Goal: Task Accomplishment & Management: Use online tool/utility

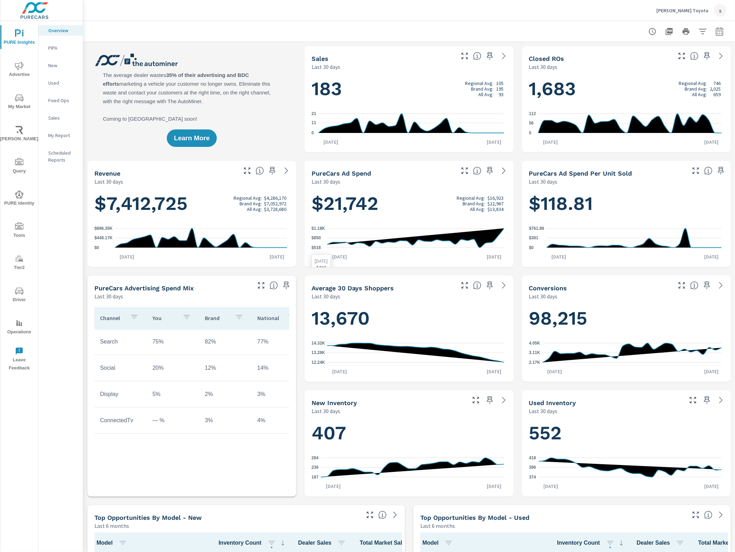
scroll to position [0, 0]
click at [19, 296] on span "Driver" at bounding box center [19, 295] width 34 height 17
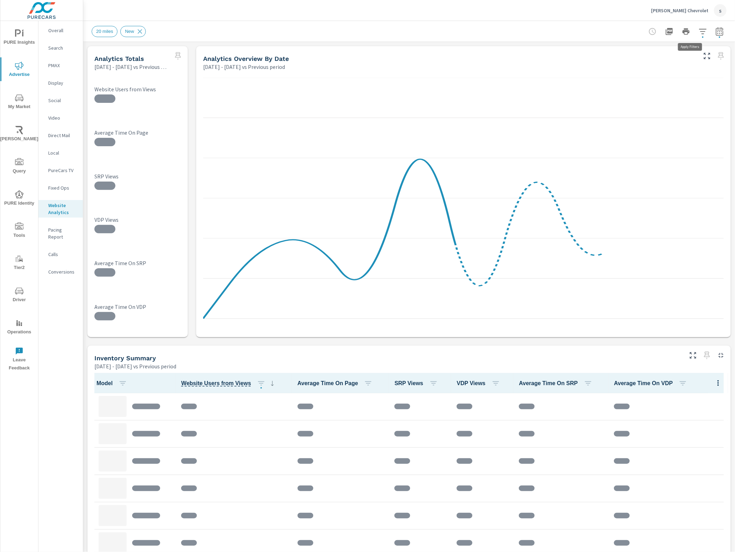
click at [701, 32] on button "button" at bounding box center [703, 31] width 14 height 14
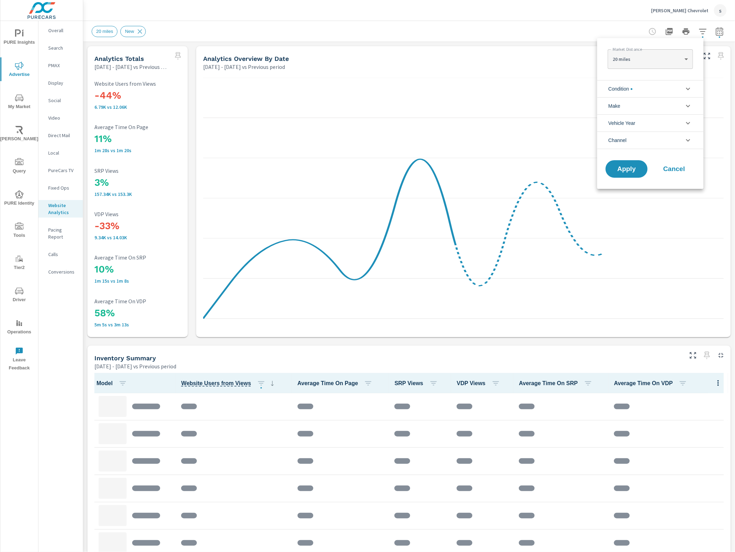
click at [686, 89] on icon "filter options" at bounding box center [688, 89] width 8 height 8
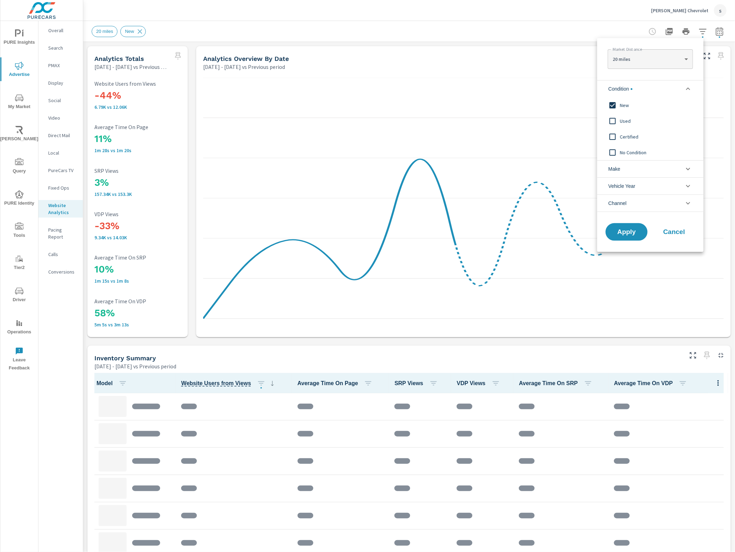
click at [618, 105] on input "filter options" at bounding box center [612, 105] width 15 height 15
click at [621, 232] on span "Apply" at bounding box center [626, 232] width 29 height 7
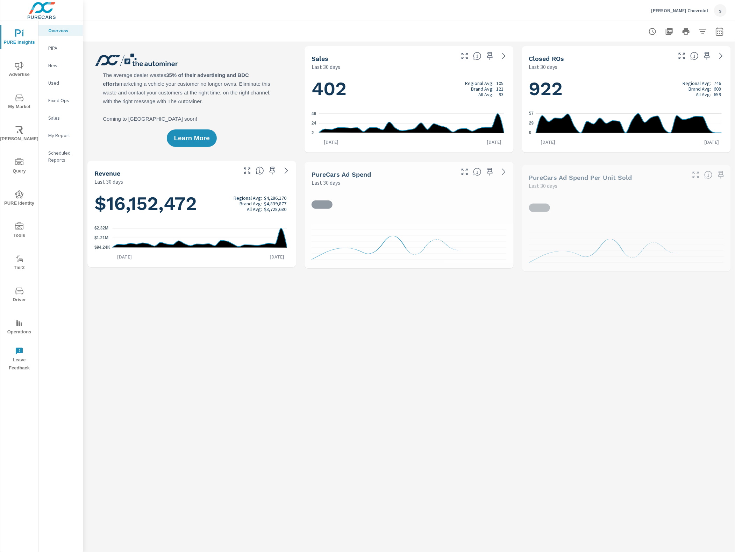
click at [20, 69] on icon "nav menu" at bounding box center [19, 66] width 8 height 8
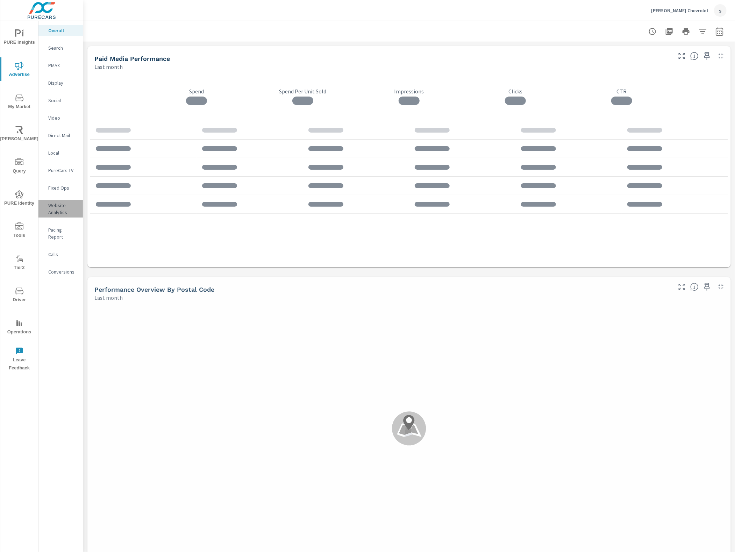
click at [57, 212] on p "Website Analytics" at bounding box center [62, 209] width 29 height 14
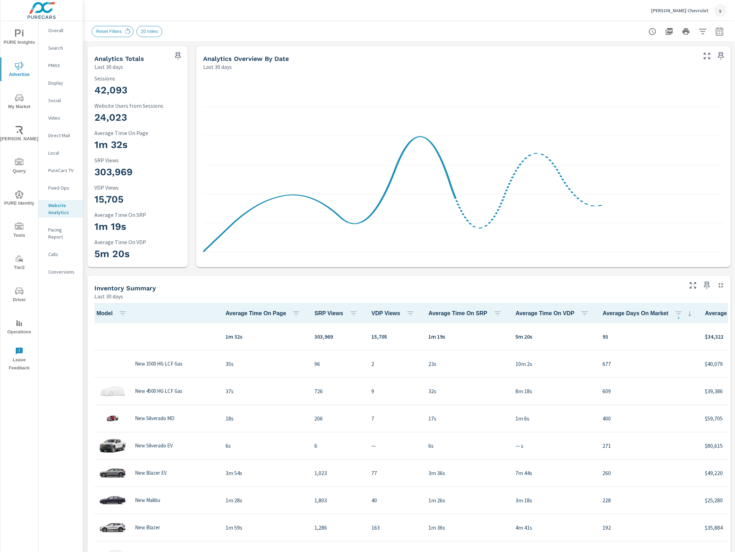
scroll to position [0, 0]
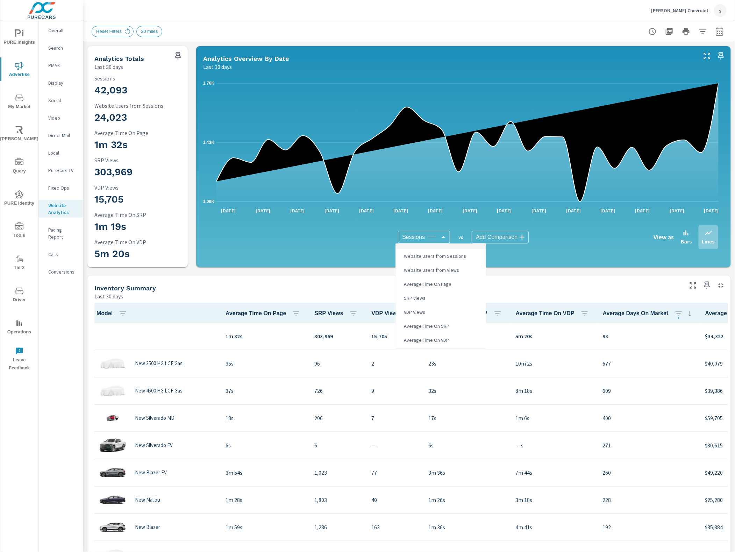
click at [427, 233] on body "PURE Insights Advertise My Market [PERSON_NAME] Query PURE Identity Tools Tier2…" at bounding box center [367, 276] width 735 height 552
click at [417, 315] on span "VDP Views" at bounding box center [414, 312] width 26 height 10
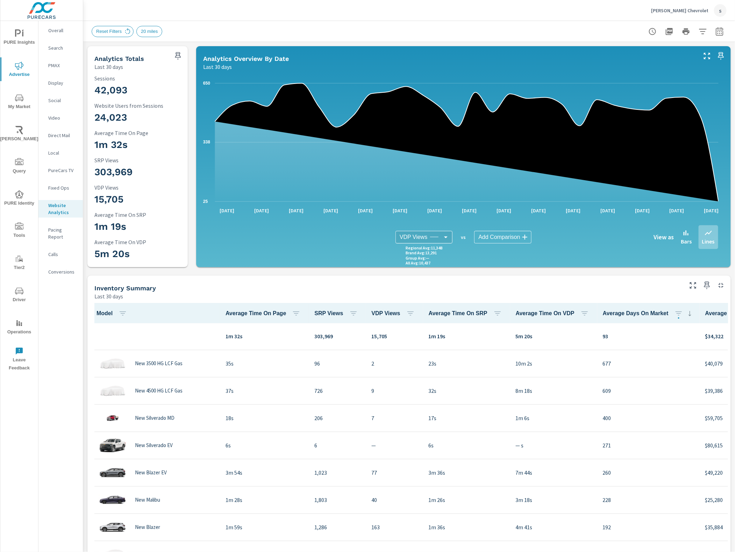
type input "VDP Views"
click at [715, 30] on icon "button" at bounding box center [719, 31] width 8 height 8
select select "Last 30 days"
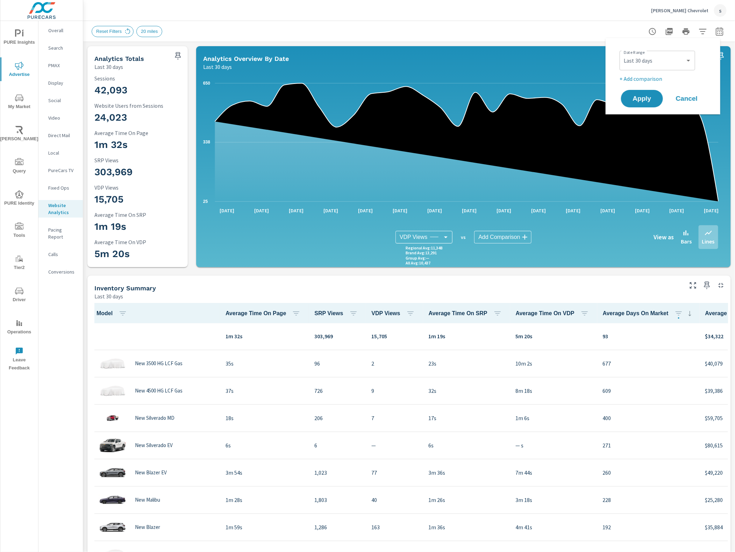
drag, startPoint x: 576, startPoint y: 30, endPoint x: 673, endPoint y: 30, distance: 97.2
click at [579, 30] on div "Reset Filters 20 miles" at bounding box center [360, 31] width 537 height 11
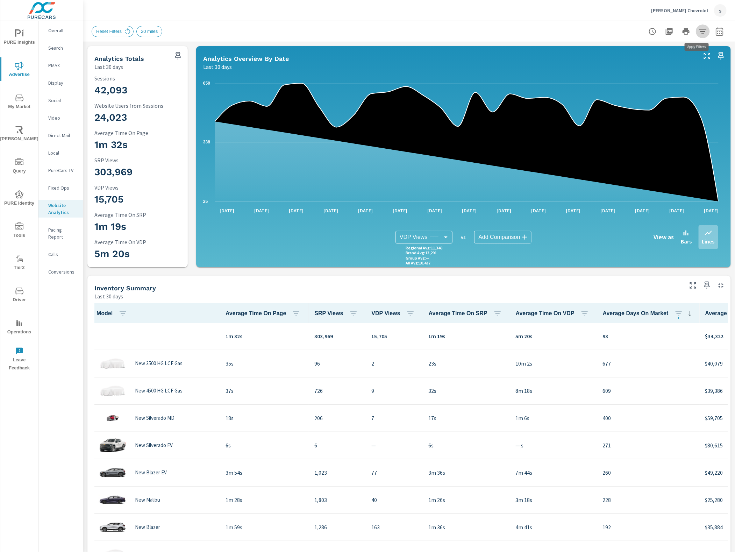
click at [698, 27] on icon "button" at bounding box center [702, 31] width 8 height 8
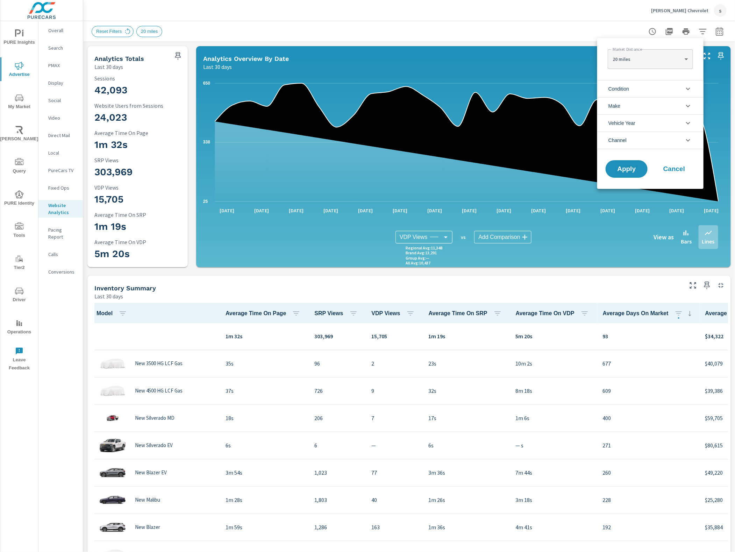
click at [652, 82] on li "Condition" at bounding box center [650, 88] width 106 height 17
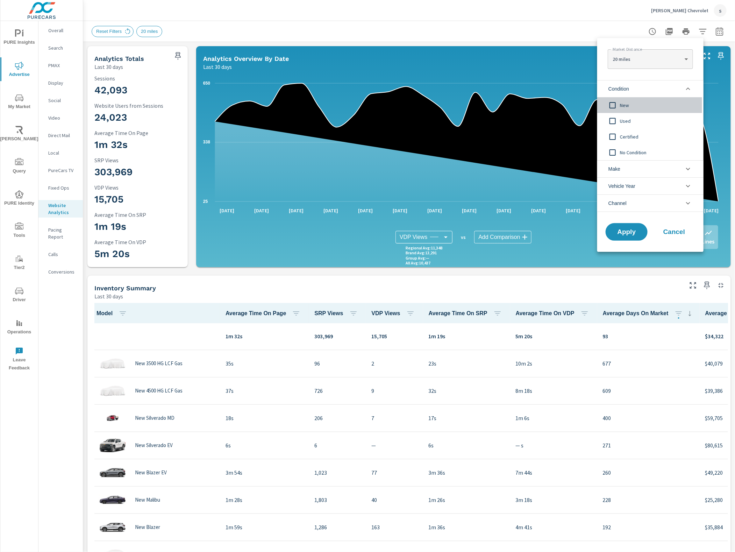
click at [612, 106] on input "filter options" at bounding box center [612, 105] width 15 height 15
click at [623, 230] on span "Apply" at bounding box center [626, 232] width 29 height 7
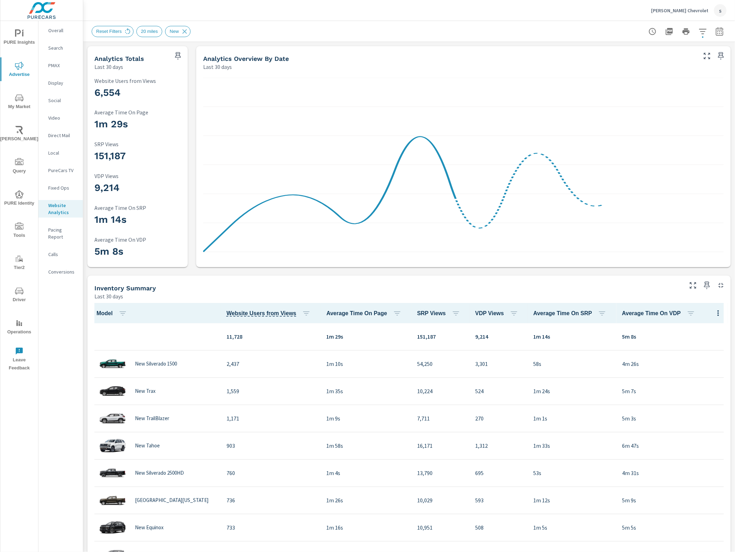
scroll to position [0, 0]
